Goal: Navigation & Orientation: Find specific page/section

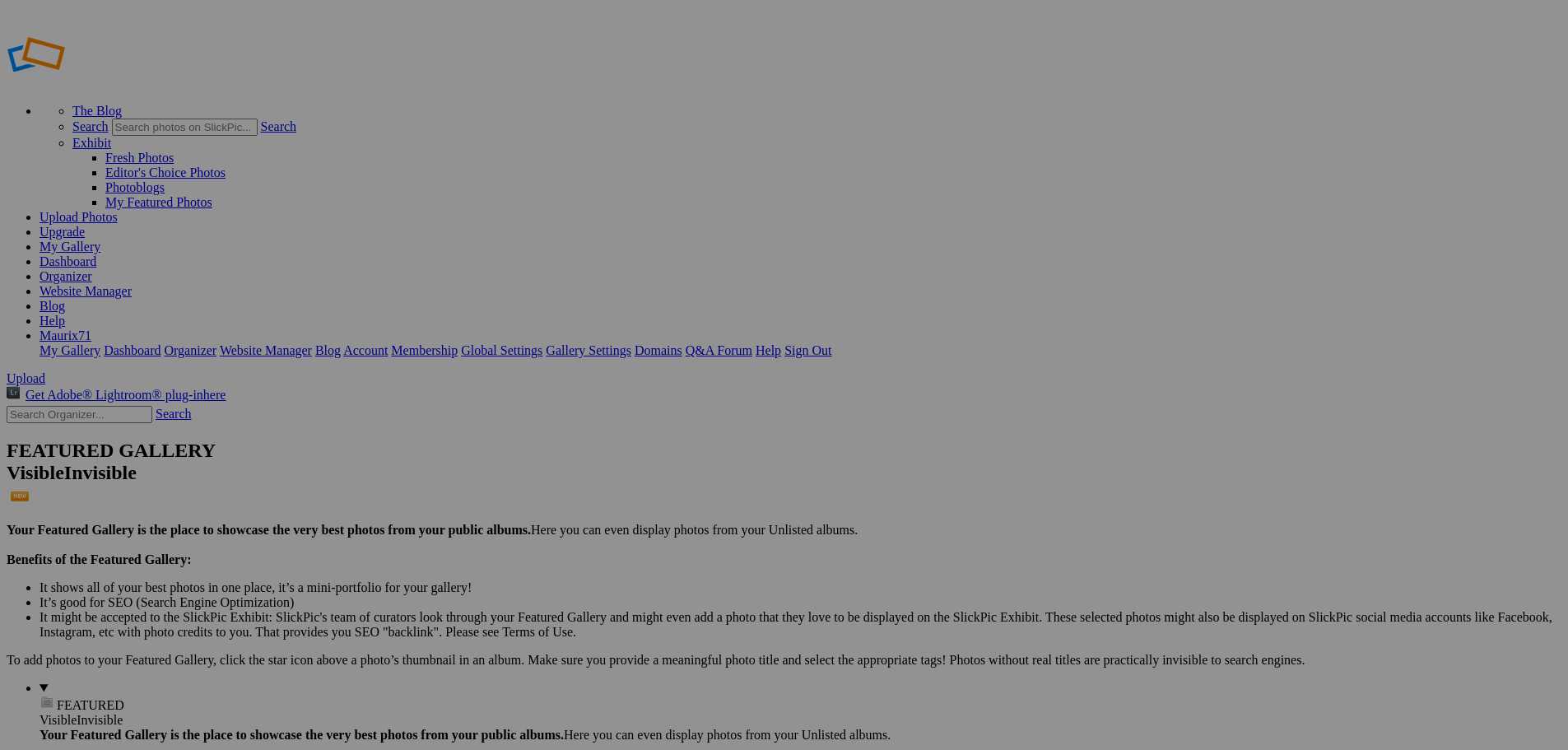
drag, startPoint x: 1193, startPoint y: 13, endPoint x: 619, endPoint y: 291, distance: 637.8
